Goal: Find specific page/section: Find specific page/section

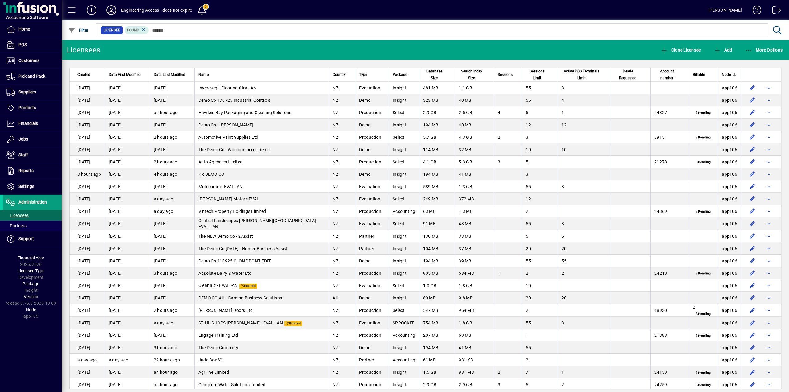
scroll to position [955, 0]
click at [506, 73] on span "Sessions" at bounding box center [505, 74] width 15 height 7
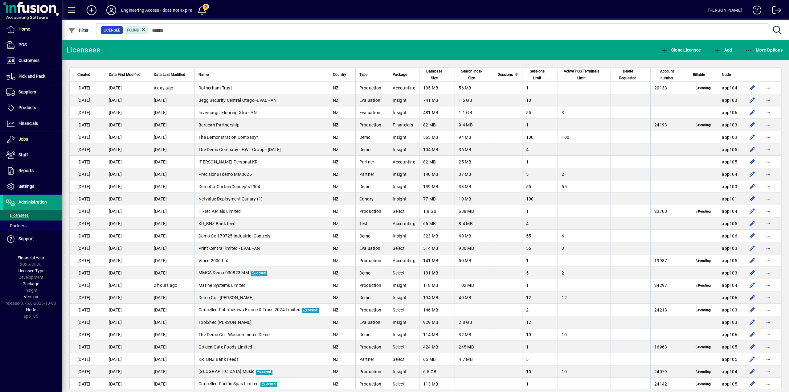
click at [506, 73] on span "Sessions" at bounding box center [505, 74] width 15 height 7
